Goal: Navigation & Orientation: Find specific page/section

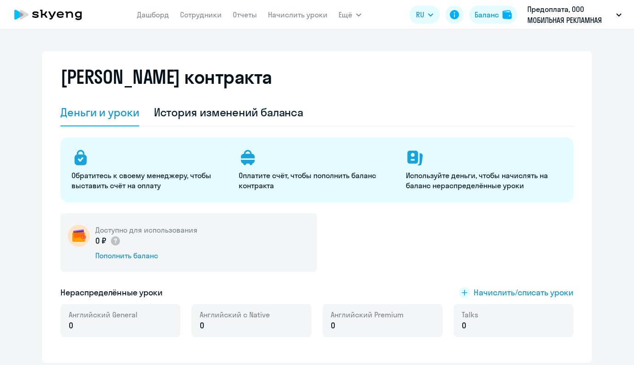
select select "english_adult_not_native_speaker"
click at [70, 6] on icon at bounding box center [48, 14] width 81 height 23
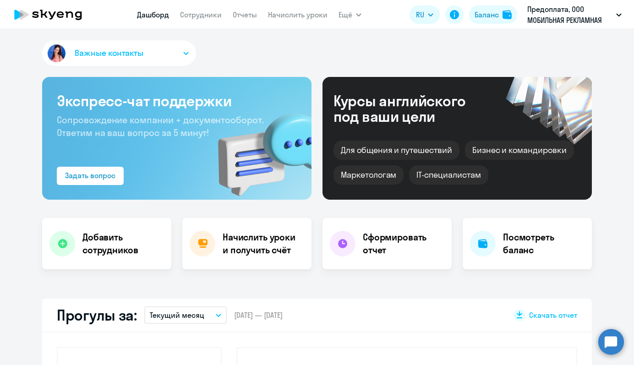
select select "30"
click at [214, 14] on link "Сотрудники" at bounding box center [201, 14] width 42 height 9
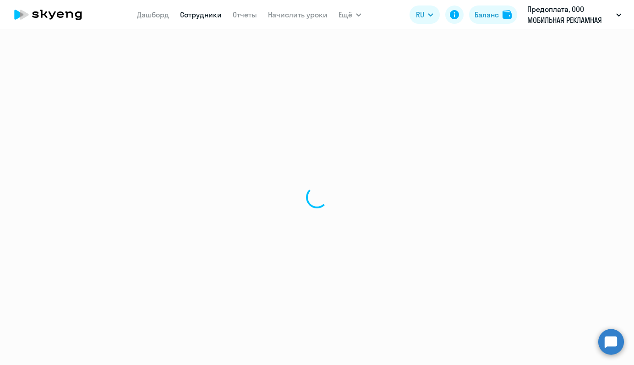
select select "30"
